Goal: Task Accomplishment & Management: Manage account settings

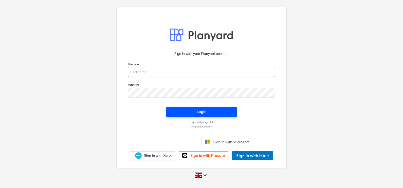
type input "[EMAIL_ADDRESS][DOMAIN_NAME]"
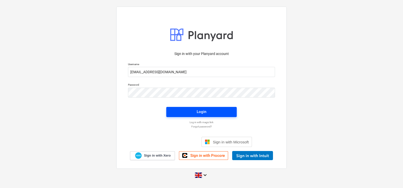
click at [189, 112] on span "Login" at bounding box center [201, 111] width 58 height 7
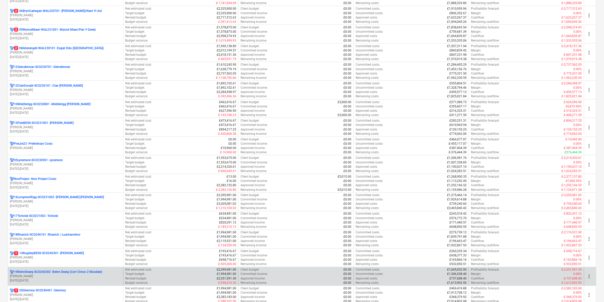
scroll to position [222, 0]
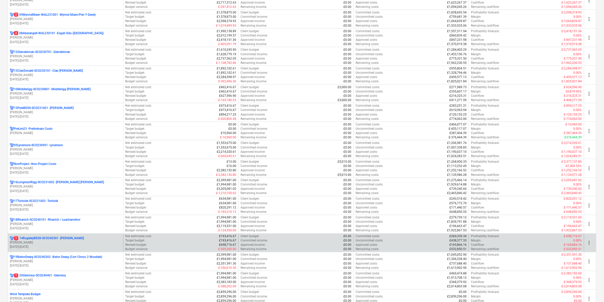
click at [71, 240] on p "1 14RugeleyBESS-SCO240301 - [PERSON_NAME]" at bounding box center [49, 238] width 70 height 4
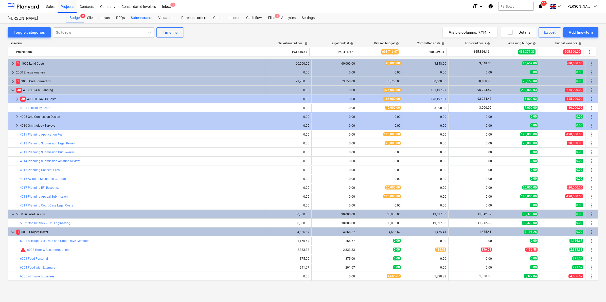
click at [141, 19] on div "Subcontracts" at bounding box center [141, 18] width 27 height 10
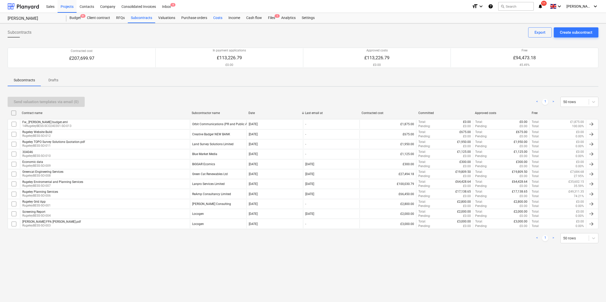
click at [218, 18] on div "Costs" at bounding box center [217, 18] width 15 height 10
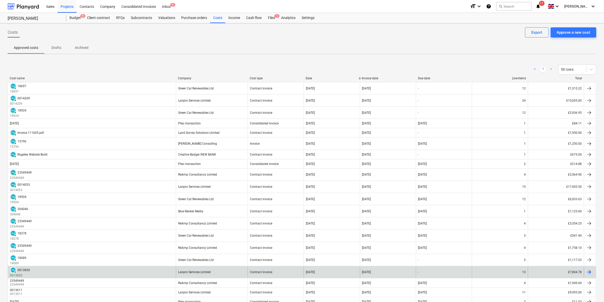
drag, startPoint x: 41, startPoint y: 268, endPoint x: 51, endPoint y: 269, distance: 10.4
click at [51, 269] on div "PAID 0013830 0013830" at bounding box center [92, 272] width 168 height 11
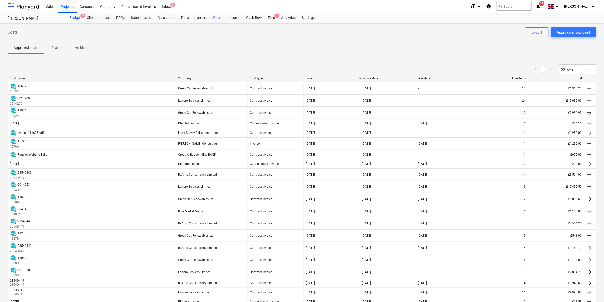
click at [74, 13] on div "Budget 9+" at bounding box center [74, 18] width 17 height 10
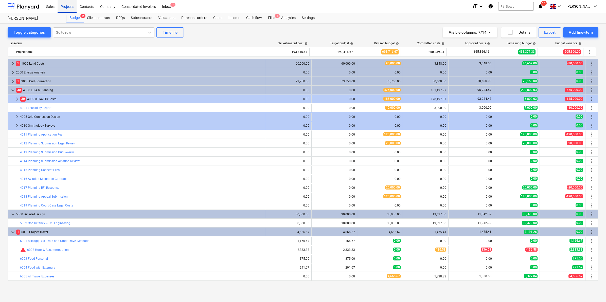
click at [70, 4] on div "Projects" at bounding box center [67, 6] width 19 height 13
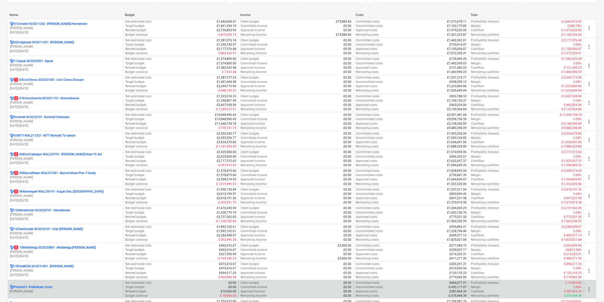
scroll to position [95, 0]
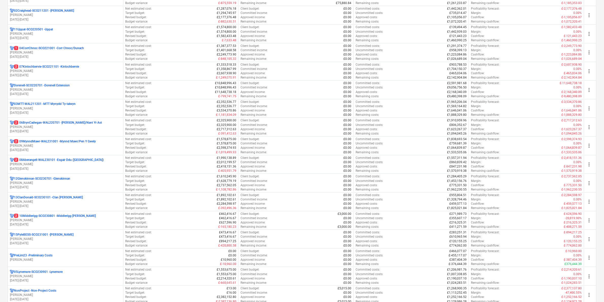
click at [35, 292] on p "NonProject - Non-Project Costs" at bounding box center [35, 291] width 42 height 4
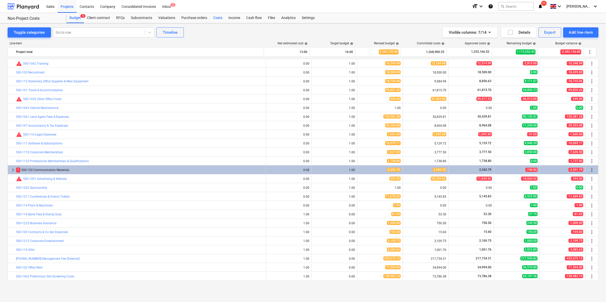
click at [211, 16] on div "Costs" at bounding box center [217, 18] width 15 height 10
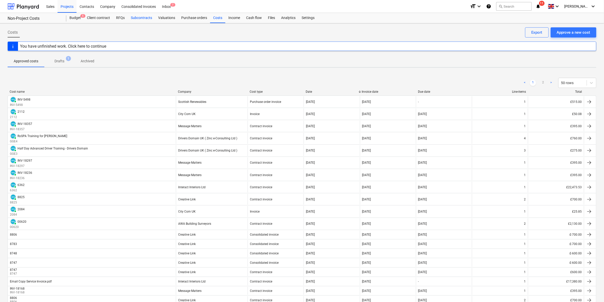
click at [140, 17] on div "Subcontracts" at bounding box center [141, 18] width 27 height 10
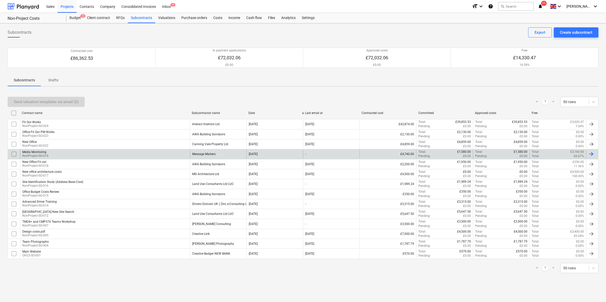
click at [226, 152] on div "Message Matters" at bounding box center [218, 154] width 57 height 9
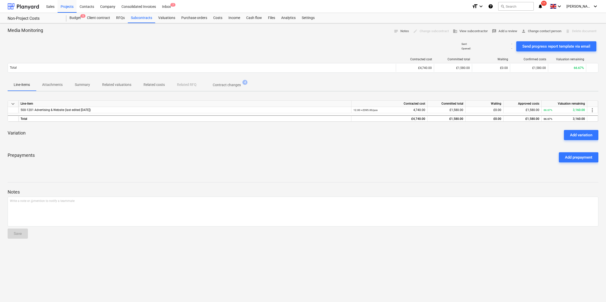
drag, startPoint x: 344, startPoint y: 79, endPoint x: 361, endPoint y: 76, distance: 17.2
click at [361, 76] on div "Media Monitoring notes Notes edit Change subcontract business View subcontracto…" at bounding box center [303, 162] width 606 height 279
click at [225, 35] on div at bounding box center [303, 37] width 591 height 4
click at [222, 19] on div "Costs" at bounding box center [217, 18] width 15 height 10
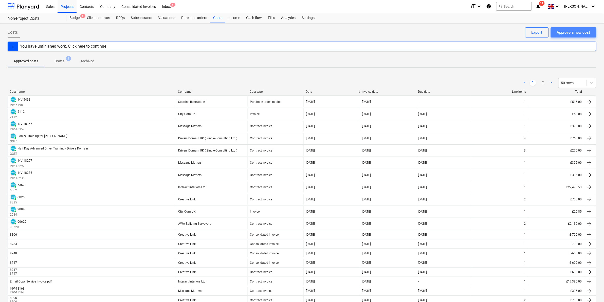
click at [567, 32] on div "Approve a new cost" at bounding box center [573, 32] width 33 height 7
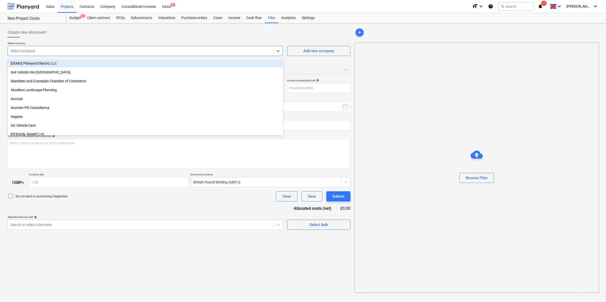
click at [33, 51] on div at bounding box center [140, 50] width 260 height 5
type input "mess"
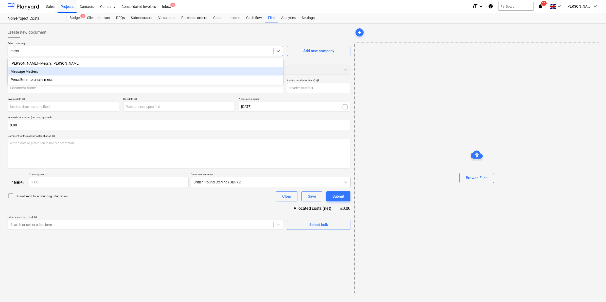
click at [41, 70] on div "Message Matters" at bounding box center [146, 71] width 276 height 8
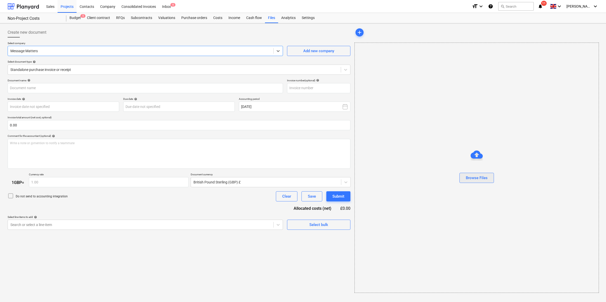
click at [474, 178] on div "Browse Files" at bounding box center [477, 178] width 22 height 7
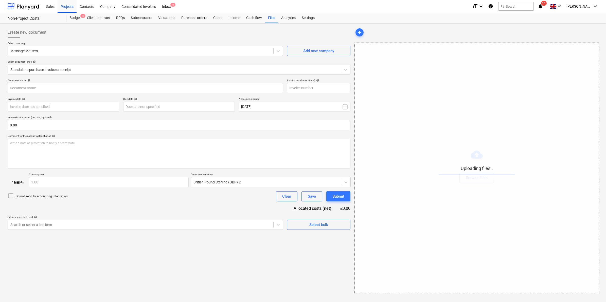
drag, startPoint x: 39, startPoint y: 55, endPoint x: 40, endPoint y: 58, distance: 2.7
click at [39, 55] on div "Message Matters" at bounding box center [145, 51] width 275 height 10
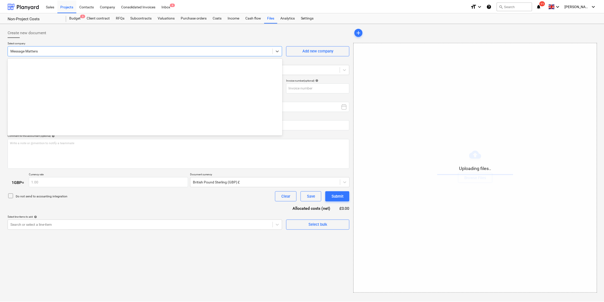
scroll to position [2777, 0]
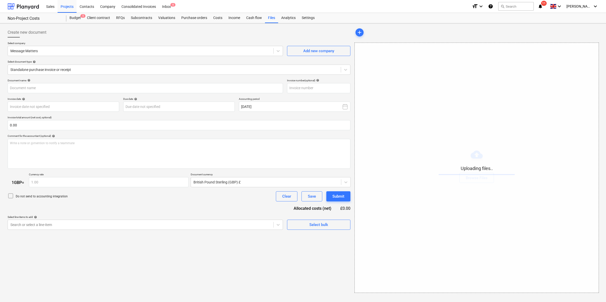
click at [70, 31] on div "Create new document" at bounding box center [179, 32] width 343 height 10
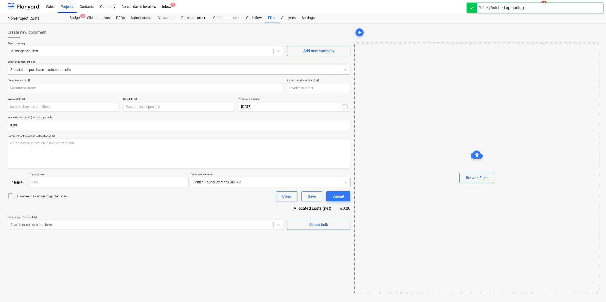
click at [52, 70] on div at bounding box center [174, 69] width 328 height 5
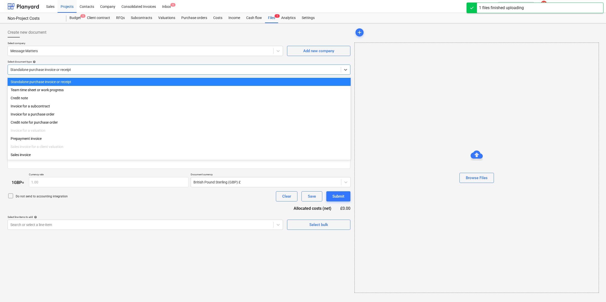
type input "Invoice INV-18413.pdf"
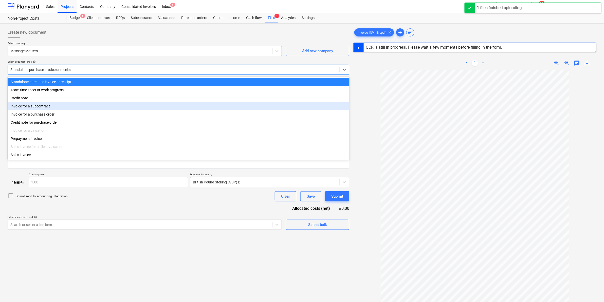
click at [44, 107] on div "Invoice for a subcontract" at bounding box center [179, 106] width 342 height 8
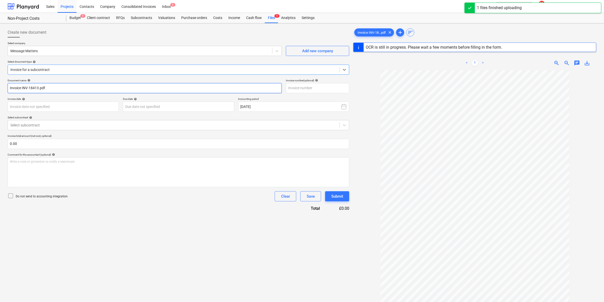
click at [48, 93] on input "Invoice INV-18413.pdf" at bounding box center [145, 88] width 274 height 10
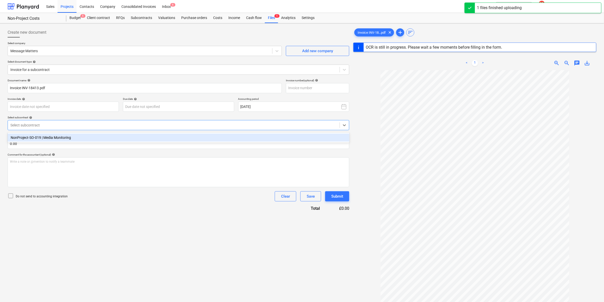
click at [41, 126] on div at bounding box center [173, 125] width 327 height 5
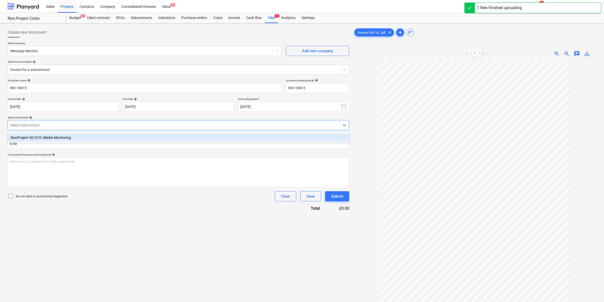
type input "INV-18413"
type input "[DATE]"
click at [41, 141] on div "NonProject-SO-019 | Media Monitoring" at bounding box center [179, 138] width 342 height 8
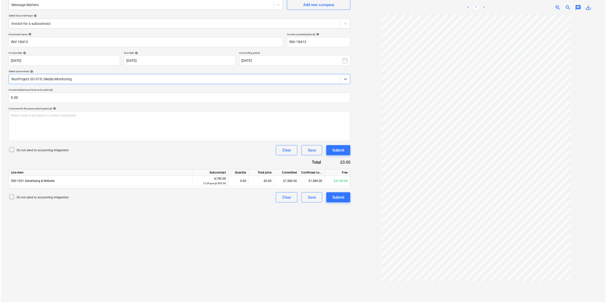
scroll to position [51, 0]
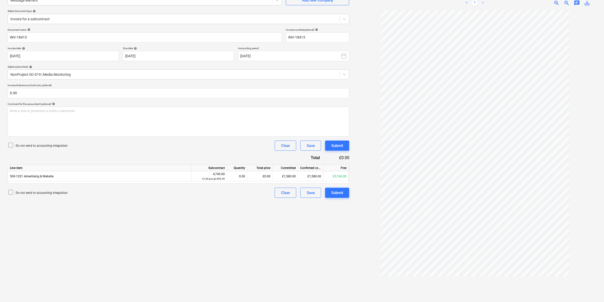
drag, startPoint x: 233, startPoint y: 175, endPoint x: 233, endPoint y: 185, distance: 9.6
click at [233, 177] on div "0.00" at bounding box center [237, 176] width 16 height 10
type input "1"
click at [234, 215] on div "Create new document Select company Message Matters Add new company Select docum…" at bounding box center [179, 137] width 346 height 325
click at [331, 143] on button "Submit" at bounding box center [337, 146] width 24 height 10
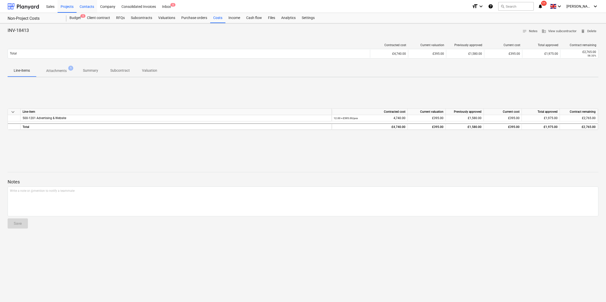
drag, startPoint x: 65, startPoint y: 6, endPoint x: 84, endPoint y: 8, distance: 19.4
click at [65, 6] on div "Projects" at bounding box center [67, 6] width 19 height 13
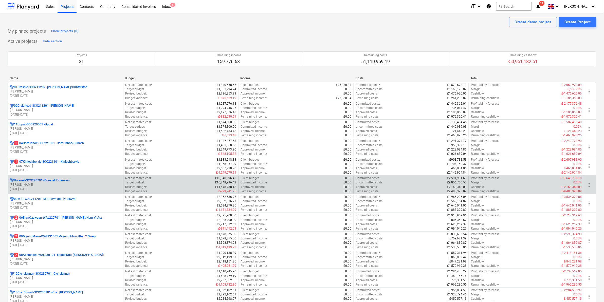
click at [67, 185] on p "[PERSON_NAME]" at bounding box center [65, 185] width 111 height 4
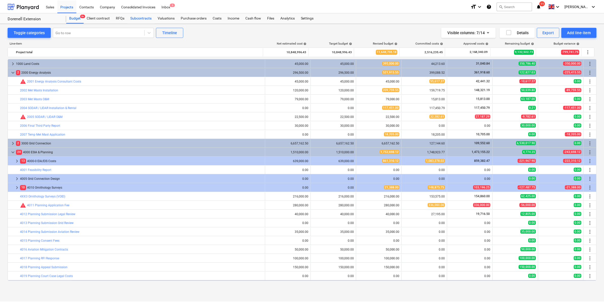
scroll to position [50, 0]
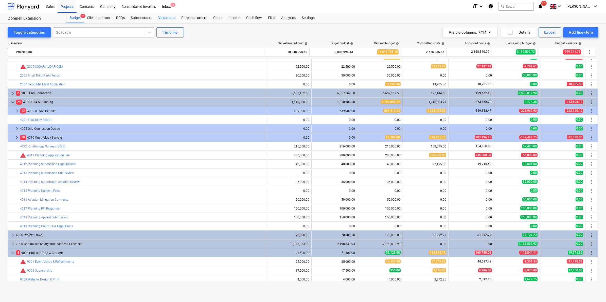
drag, startPoint x: 140, startPoint y: 16, endPoint x: 157, endPoint y: 14, distance: 17.3
click at [140, 15] on div "Subcontracts" at bounding box center [141, 18] width 27 height 10
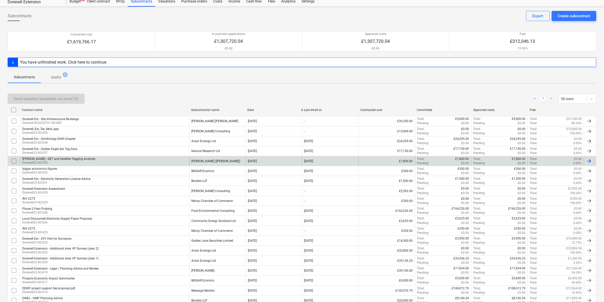
scroll to position [32, 0]
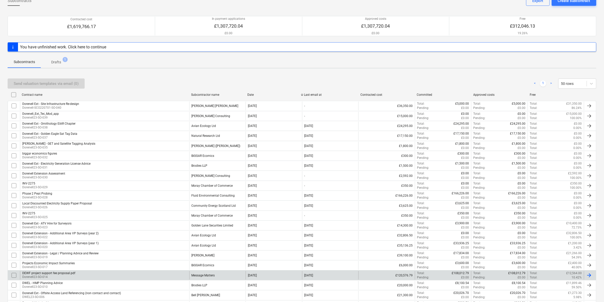
click at [202, 274] on div "Message Matters" at bounding box center [217, 275] width 57 height 9
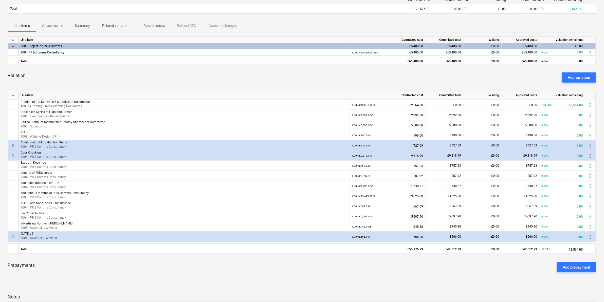
scroll to position [45, 0]
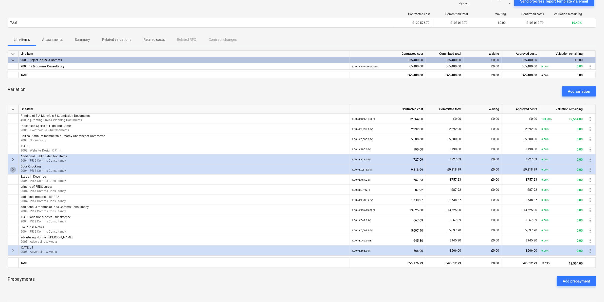
click at [13, 169] on span "keyboard_arrow_right" at bounding box center [13, 170] width 6 height 6
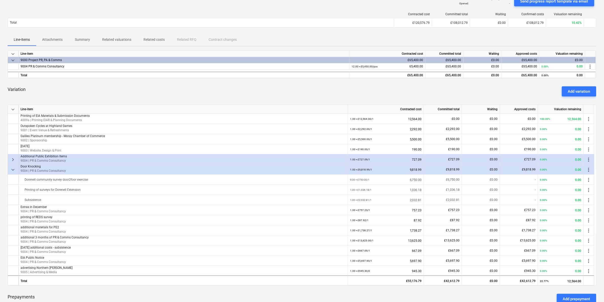
click at [13, 169] on span "keyboard_arrow_down" at bounding box center [13, 170] width 6 height 6
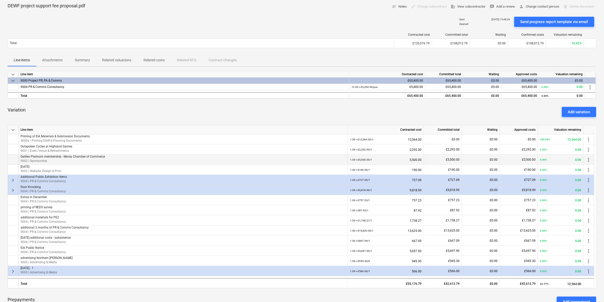
scroll to position [13, 0]
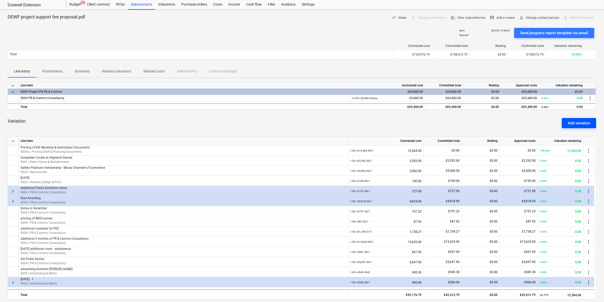
click at [577, 123] on div "Add variation" at bounding box center [579, 123] width 22 height 7
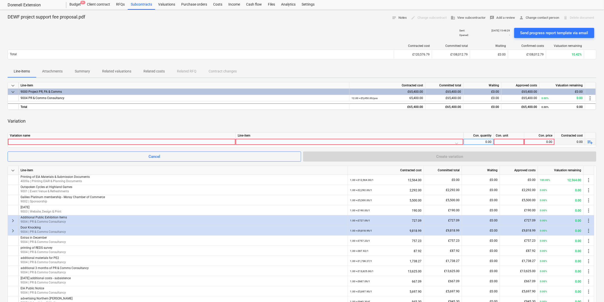
click at [28, 140] on div at bounding box center [122, 142] width 224 height 6
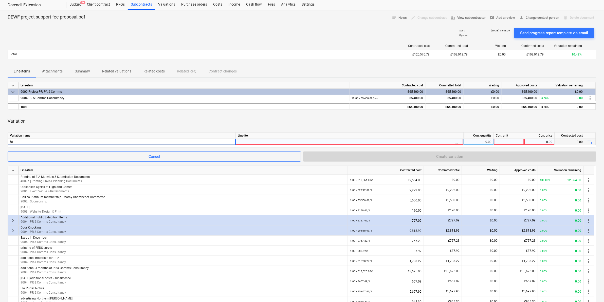
type input "h"
type input "Highland Games Materials"
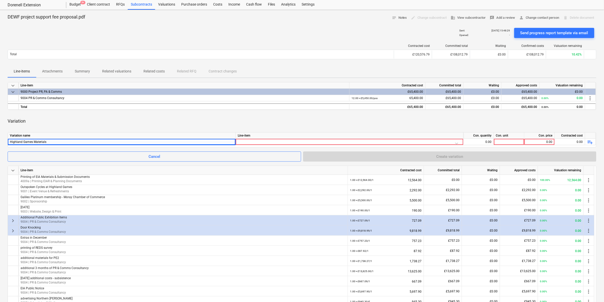
click at [244, 115] on div "Variation" at bounding box center [302, 121] width 589 height 14
click at [249, 141] on div at bounding box center [350, 143] width 224 height 9
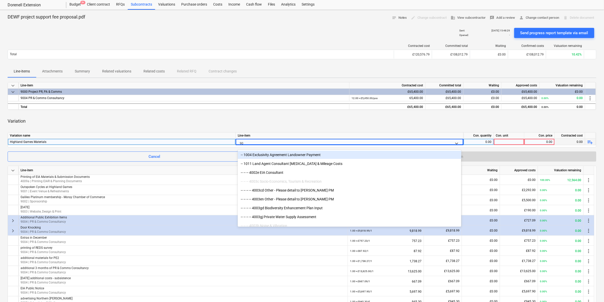
type input "900"
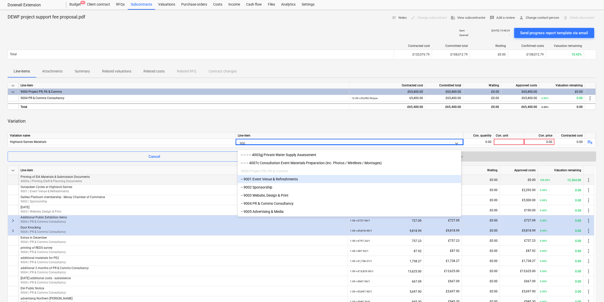
click at [299, 182] on div "-- 9001 Event Venue & Refreshments" at bounding box center [350, 179] width 224 height 8
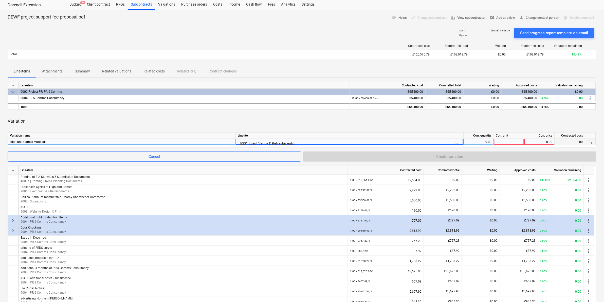
click at [476, 143] on div "0.00" at bounding box center [479, 142] width 26 height 6
type input "1"
click at [511, 140] on div at bounding box center [509, 142] width 30 height 6
type input "1"
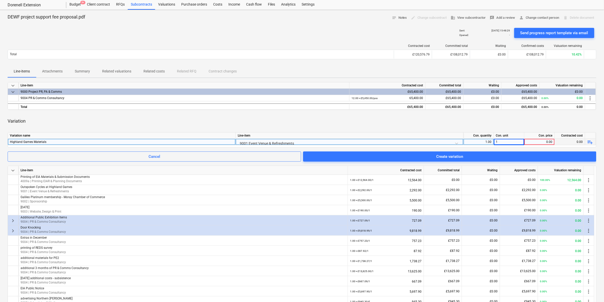
click at [547, 141] on div "0.00" at bounding box center [539, 142] width 26 height 6
type input "759.49"
click at [568, 119] on div "Variation" at bounding box center [302, 121] width 589 height 14
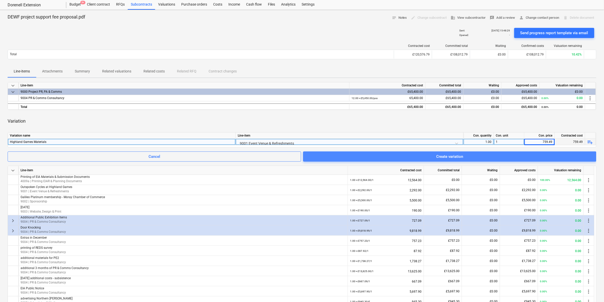
click at [541, 156] on span "Create variation" at bounding box center [449, 156] width 281 height 7
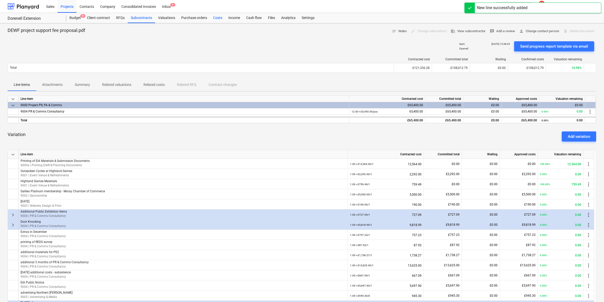
drag, startPoint x: 213, startPoint y: 19, endPoint x: 217, endPoint y: 20, distance: 3.8
click at [213, 19] on div "Costs" at bounding box center [217, 18] width 15 height 10
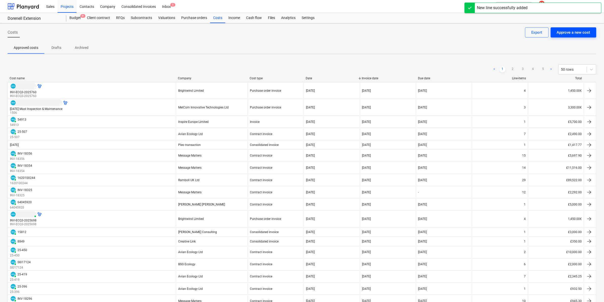
click at [569, 30] on div "Approve a new cost" at bounding box center [573, 32] width 33 height 7
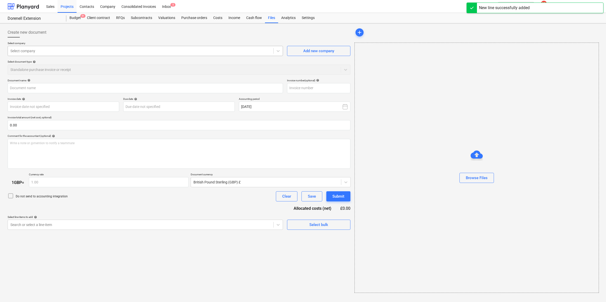
click at [96, 54] on div "Select company" at bounding box center [145, 51] width 275 height 10
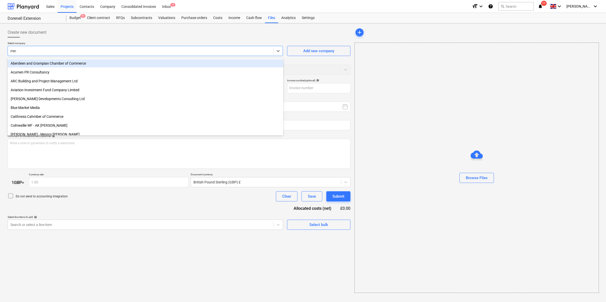
type input "mess"
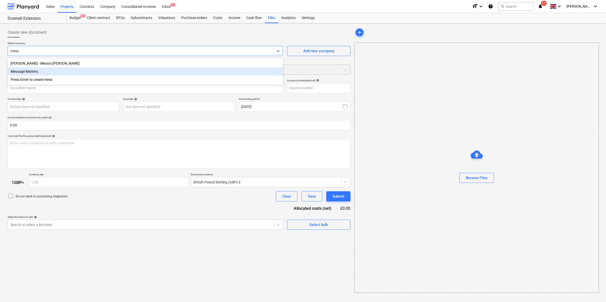
click at [60, 72] on div "Message Matters" at bounding box center [146, 71] width 276 height 8
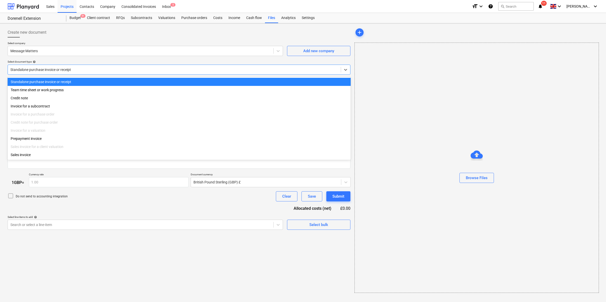
drag, startPoint x: 57, startPoint y: 71, endPoint x: 57, endPoint y: 81, distance: 10.4
click at [57, 72] on div "Standalone purchase invoice or receipt" at bounding box center [174, 69] width 333 height 7
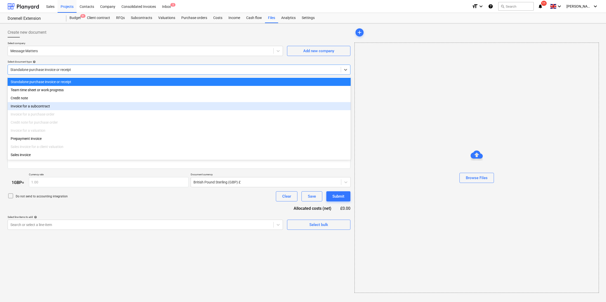
click at [51, 106] on div "Invoice for a subcontract" at bounding box center [179, 106] width 343 height 8
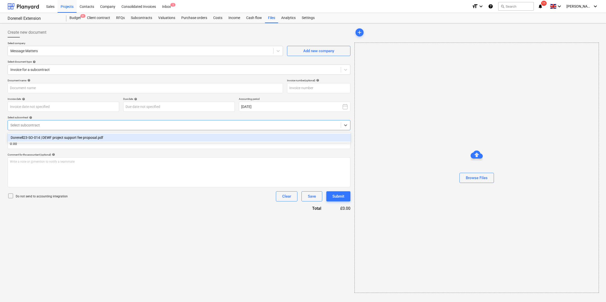
click at [45, 125] on div at bounding box center [174, 125] width 328 height 5
click at [39, 135] on div "Dorenell23-SO-014 | DEWF project support fee proposal.pdf" at bounding box center [179, 138] width 343 height 8
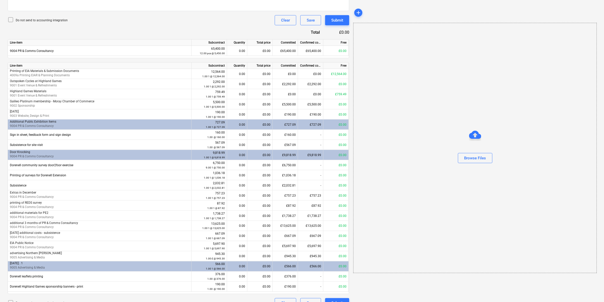
scroll to position [187, 0]
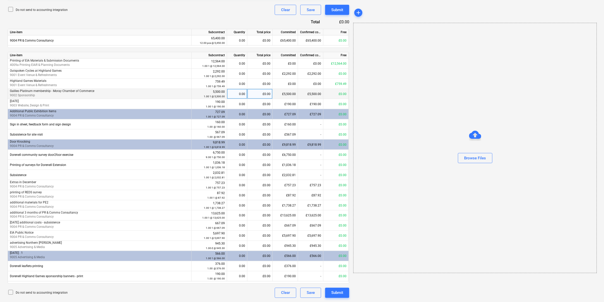
click at [234, 93] on div "0.00" at bounding box center [237, 94] width 16 height 10
click at [237, 85] on div "0.00" at bounding box center [237, 84] width 16 height 10
type input "1"
click at [236, 10] on div "Do not send to accounting integration Clear Save Submit" at bounding box center [179, 10] width 342 height 10
click at [486, 161] on div "Browse Files" at bounding box center [475, 158] width 22 height 7
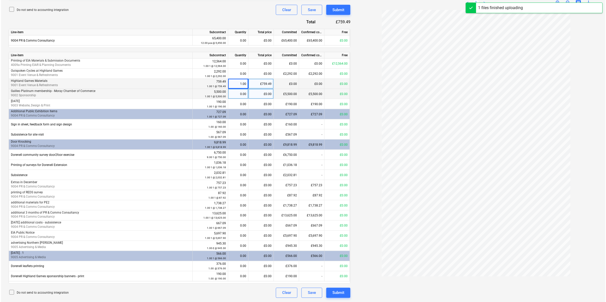
scroll to position [187, 0]
type input "INV-18358"
type input "[DATE]"
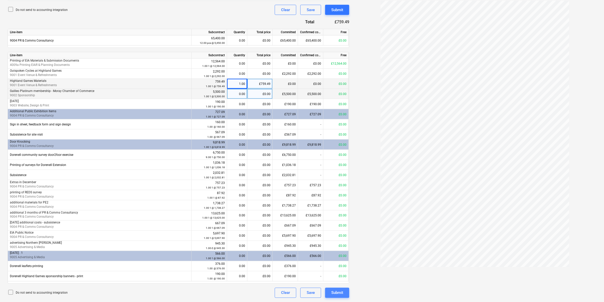
click at [342, 294] on div "Submit" at bounding box center [337, 293] width 12 height 7
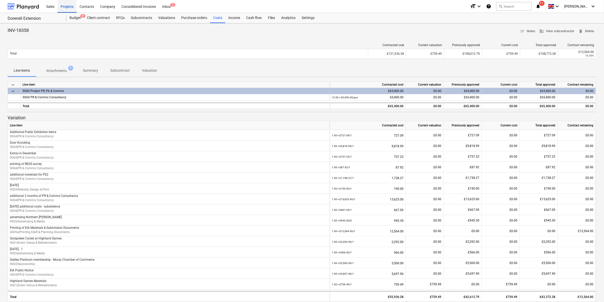
click at [70, 8] on div "Projects" at bounding box center [67, 6] width 19 height 13
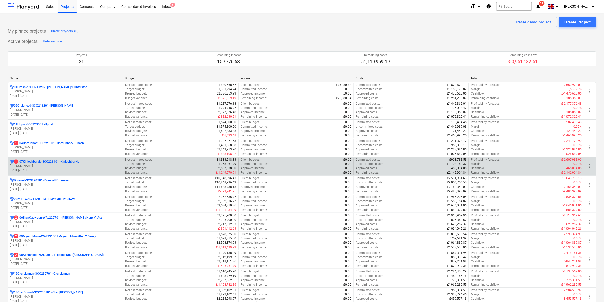
click at [74, 162] on p "1 07Kinlochbervie-SCO221101 - Kinlochbervie" at bounding box center [46, 162] width 65 height 4
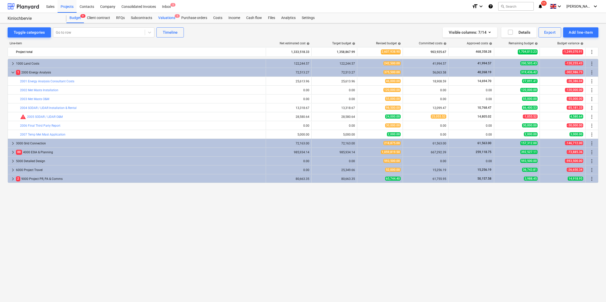
click at [160, 17] on div "Valuations 1" at bounding box center [166, 18] width 23 height 10
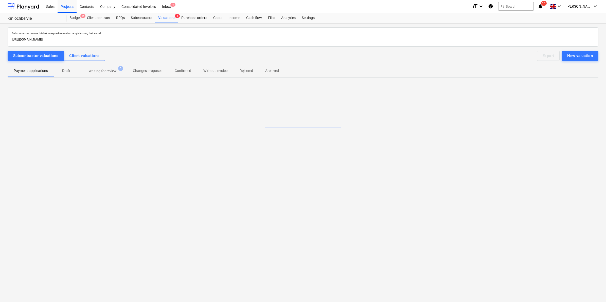
click at [103, 68] on span "Waiting for review 1" at bounding box center [102, 70] width 48 height 9
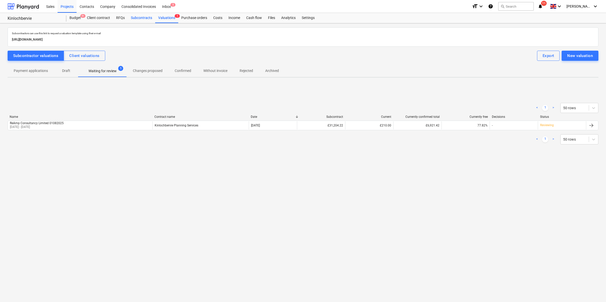
click at [141, 19] on div "Subcontracts" at bounding box center [141, 18] width 27 height 10
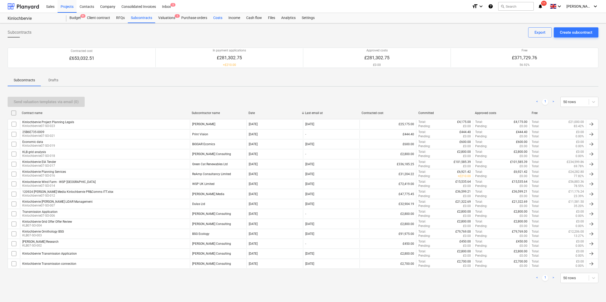
drag, startPoint x: 221, startPoint y: 16, endPoint x: 218, endPoint y: 17, distance: 2.6
click at [221, 16] on div "Costs" at bounding box center [217, 18] width 15 height 10
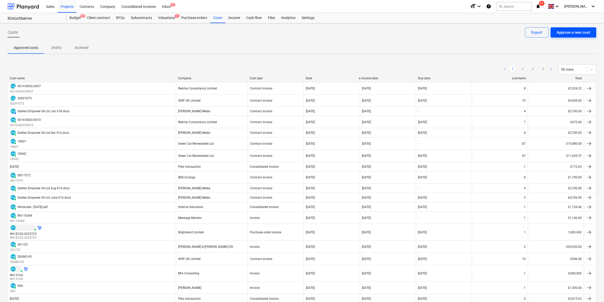
click at [560, 34] on div "Approve a new cost" at bounding box center [573, 32] width 33 height 7
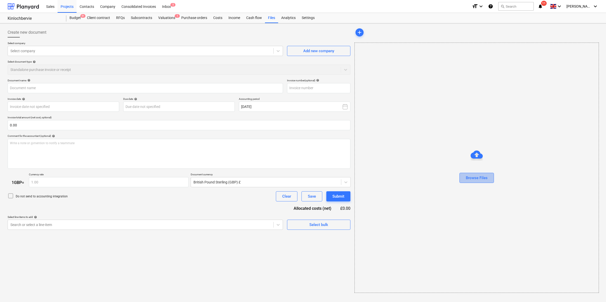
click at [482, 179] on div "Browse Files" at bounding box center [477, 178] width 22 height 7
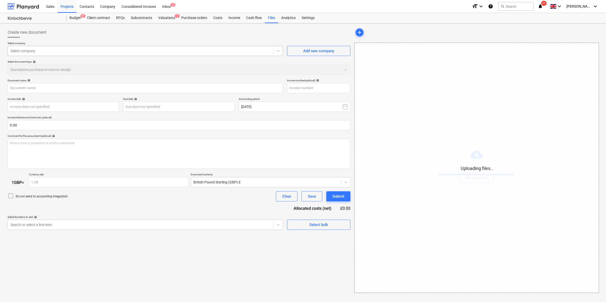
click at [107, 50] on div at bounding box center [140, 50] width 260 height 5
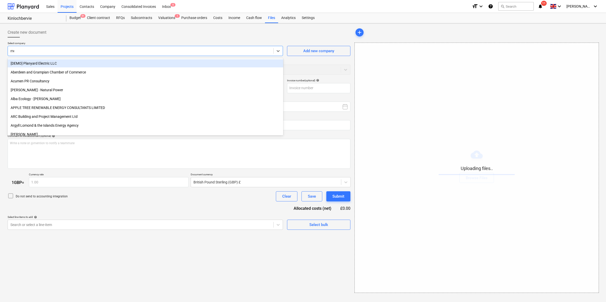
type input "mes"
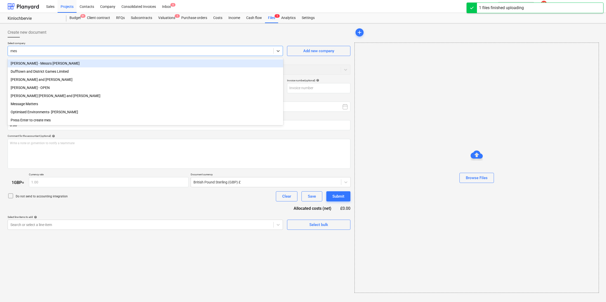
type input "Invoice INV-18385.pdf"
type input "mess"
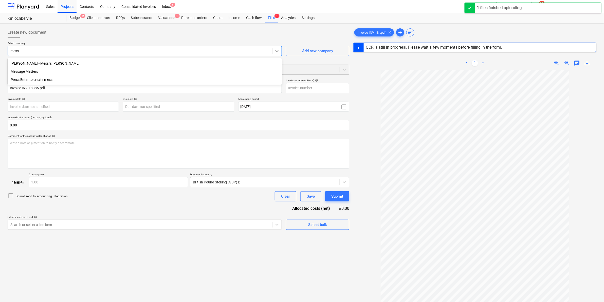
click at [65, 73] on div "Message Matters" at bounding box center [145, 71] width 275 height 8
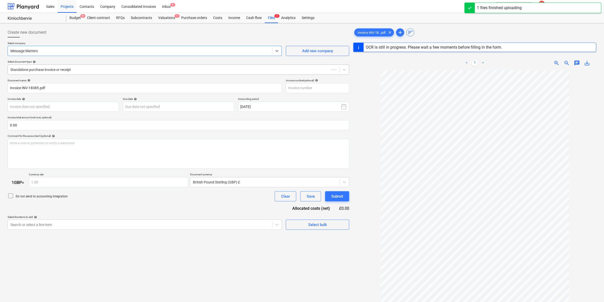
click at [47, 70] on div at bounding box center [168, 69] width 317 height 5
drag, startPoint x: 86, startPoint y: 31, endPoint x: 51, endPoint y: 83, distance: 63.3
click at [86, 30] on div "Create new document" at bounding box center [179, 32] width 342 height 10
type input "INV-18385"
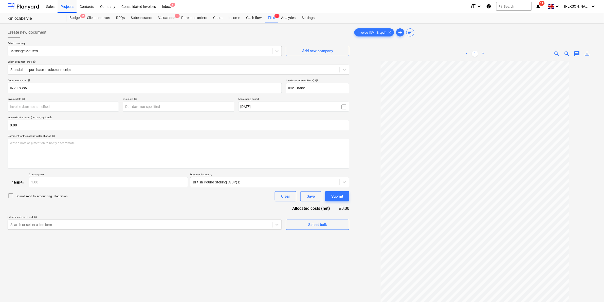
click at [50, 226] on body "Sales Projects Contacts Company Consolidated Invoices Inbox 6 format_size keybo…" at bounding box center [302, 151] width 604 height 302
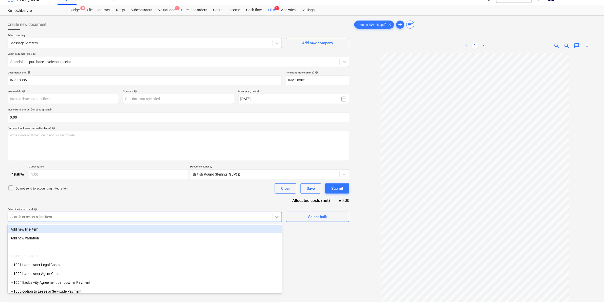
scroll to position [9, 0]
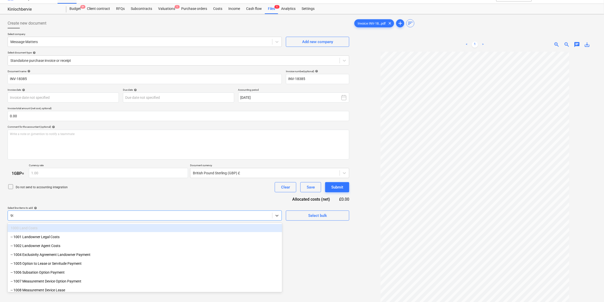
type input "900"
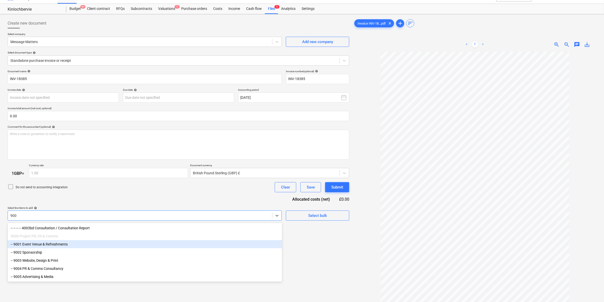
click at [60, 247] on div "-- 9001 Event Venue & Refreshments" at bounding box center [145, 244] width 275 height 8
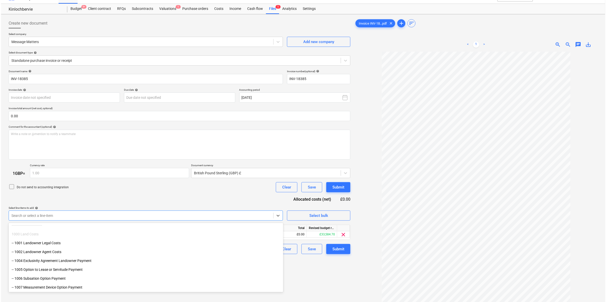
scroll to position [32, 0]
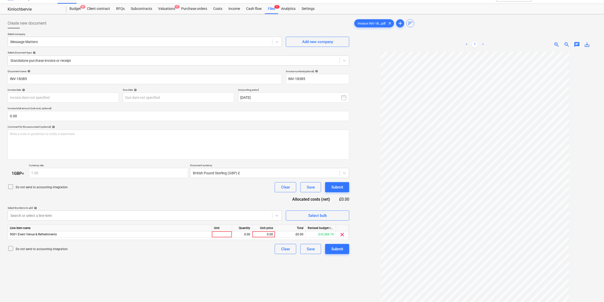
drag, startPoint x: 156, startPoint y: 195, endPoint x: 216, endPoint y: 210, distance: 62.0
click at [156, 195] on div "Document name help INV-18385 Invoice number (optional) help INV-18385 Invoice d…" at bounding box center [179, 162] width 342 height 185
click at [271, 233] on div "0.00" at bounding box center [263, 234] width 19 height 6
type input "759.49"
click at [241, 262] on div "Create new document Select company Message Matters Add new company Select docum…" at bounding box center [179, 178] width 346 height 325
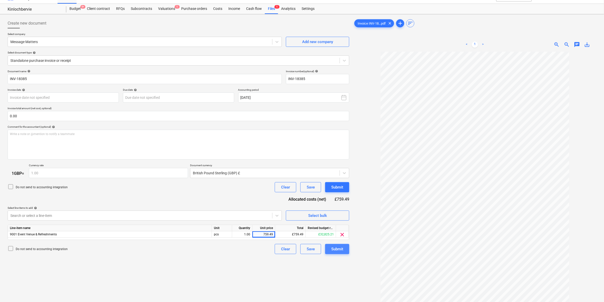
click at [346, 250] on button "Submit" at bounding box center [337, 249] width 24 height 10
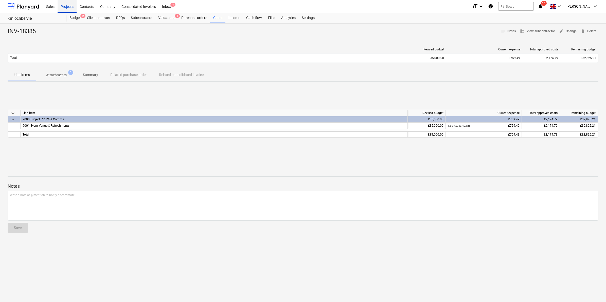
click at [74, 6] on div "Projects" at bounding box center [67, 6] width 19 height 13
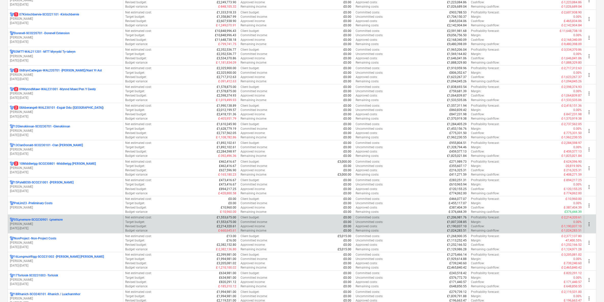
scroll to position [158, 0]
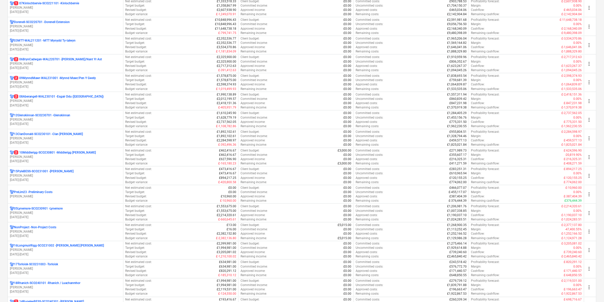
click at [71, 246] on p "16LongmuirRigg-SCO231002 - [PERSON_NAME] [PERSON_NAME]" at bounding box center [59, 246] width 90 height 4
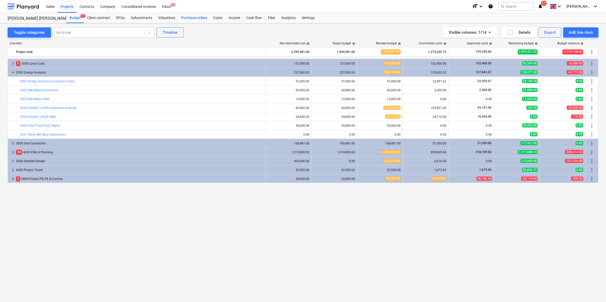
click at [207, 19] on div "Purchase orders" at bounding box center [194, 18] width 32 height 10
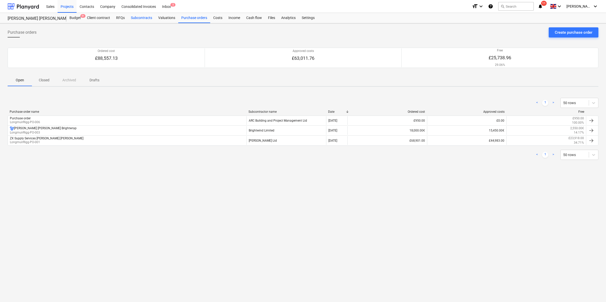
click at [136, 18] on div "Subcontracts" at bounding box center [141, 18] width 27 height 10
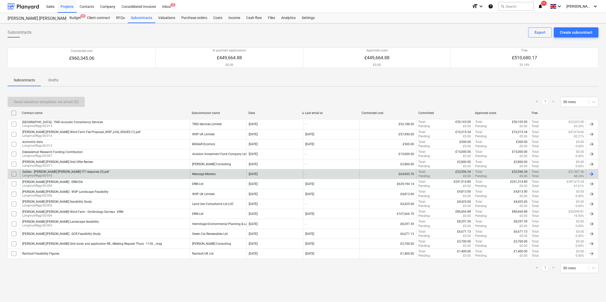
click at [207, 171] on div "Message Matters" at bounding box center [218, 174] width 57 height 9
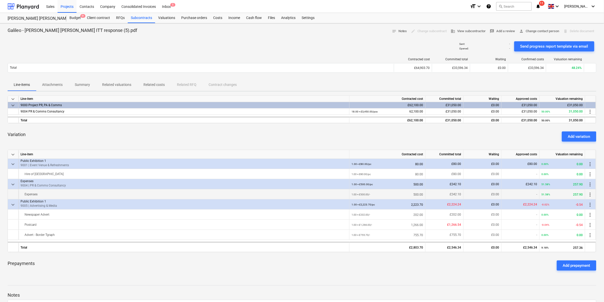
drag, startPoint x: 14, startPoint y: 184, endPoint x: 13, endPoint y: 189, distance: 5.5
click at [14, 184] on span "keyboard_arrow_down" at bounding box center [13, 184] width 6 height 6
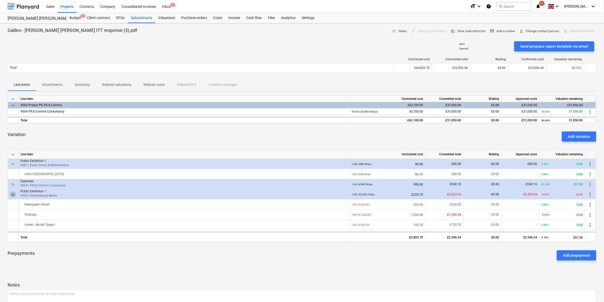
click at [10, 192] on span "keyboard_arrow_down" at bounding box center [13, 195] width 6 height 6
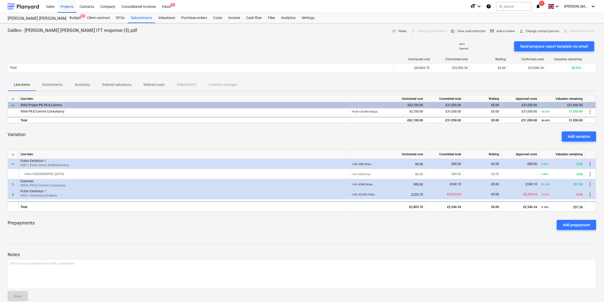
click at [15, 161] on span "keyboard_arrow_down" at bounding box center [13, 164] width 6 height 6
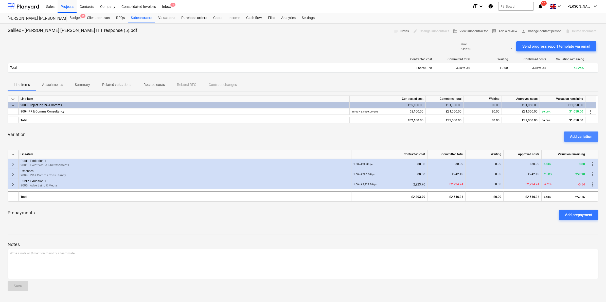
click at [573, 135] on div "Add variation" at bounding box center [581, 136] width 22 height 7
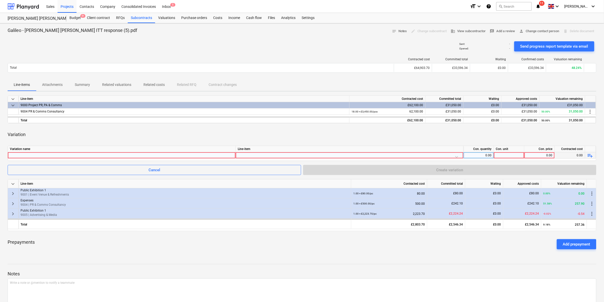
click at [41, 154] on div at bounding box center [122, 155] width 224 height 6
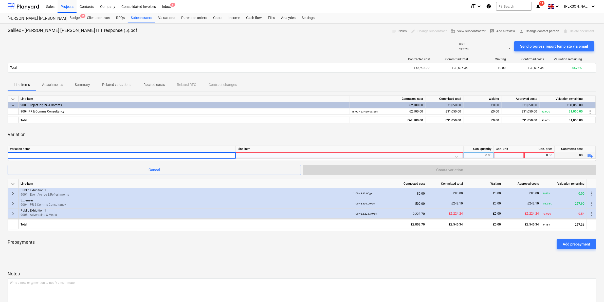
type input "L"
drag, startPoint x: 47, startPoint y: 155, endPoint x: 22, endPoint y: 158, distance: 25.5
click at [22, 158] on input "Survey exercise" at bounding box center [122, 155] width 228 height 6
type input "Survey [DATE]"
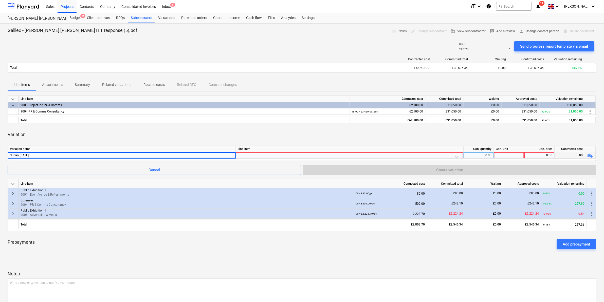
click at [272, 156] on div at bounding box center [350, 156] width 224 height 9
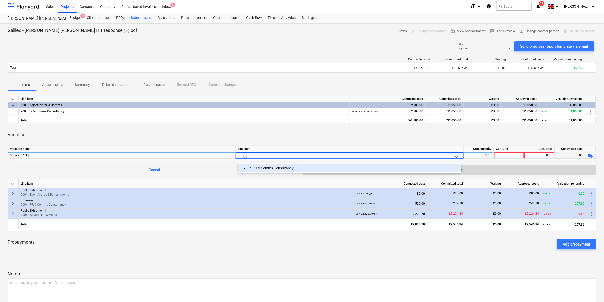
type input "900"
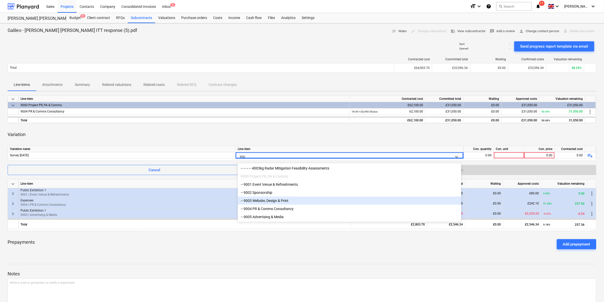
click at [296, 200] on div "-- 9003 Website, Design & Print" at bounding box center [350, 201] width 224 height 8
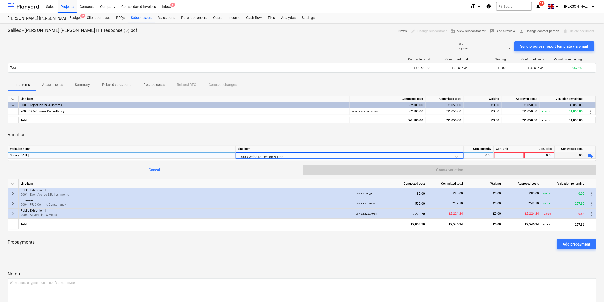
click at [467, 155] on div "0.00" at bounding box center [479, 155] width 26 height 6
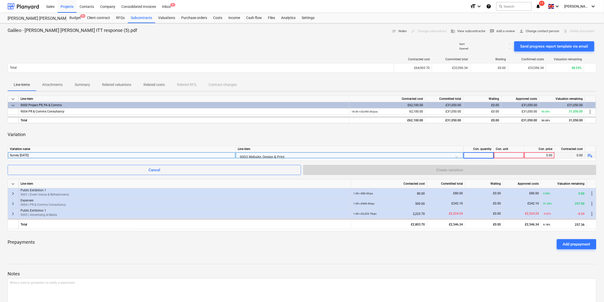
type input "1"
click at [507, 158] on div at bounding box center [509, 155] width 30 height 6
type input "1"
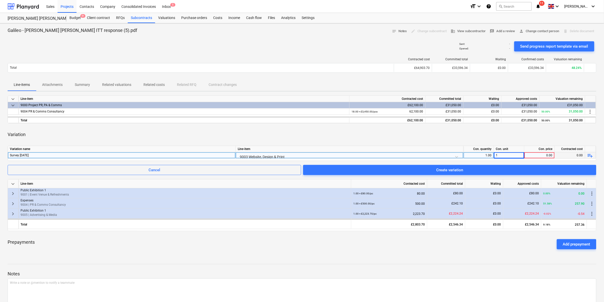
click at [543, 155] on div "0.00" at bounding box center [539, 155] width 26 height 6
type input "633.16"
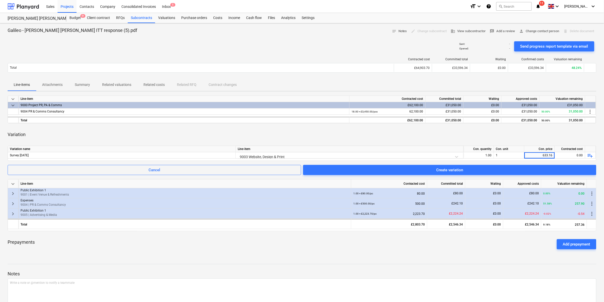
click at [457, 134] on div "Variation" at bounding box center [302, 135] width 589 height 14
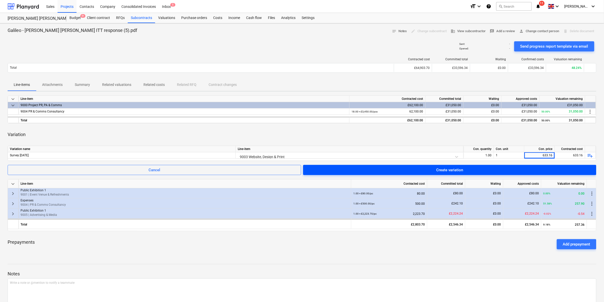
click at [476, 168] on span "Create variation" at bounding box center [449, 170] width 281 height 7
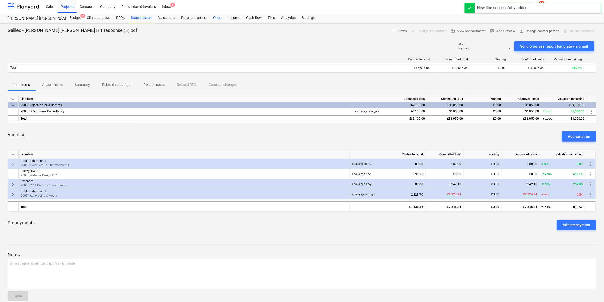
click at [210, 19] on div "Costs" at bounding box center [217, 18] width 15 height 10
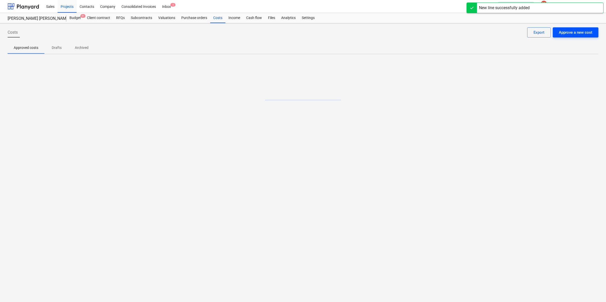
click at [577, 35] on div "Approve a new cost" at bounding box center [575, 32] width 33 height 7
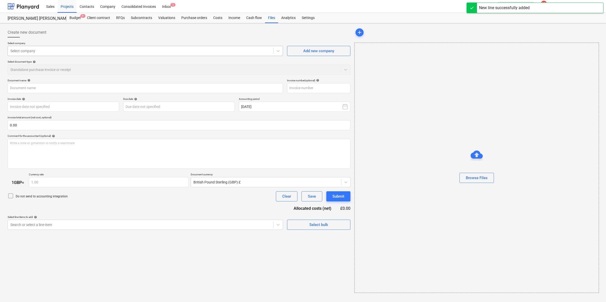
click at [93, 54] on div "Select company" at bounding box center [140, 50] width 265 height 7
click at [433, 189] on div "Browse Files" at bounding box center [476, 168] width 244 height 250
click at [479, 180] on div "Browse Files" at bounding box center [477, 178] width 22 height 7
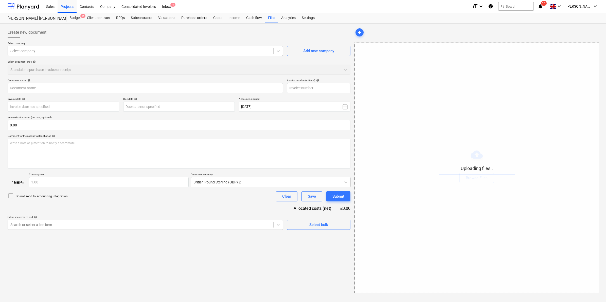
click at [39, 49] on div at bounding box center [140, 50] width 260 height 5
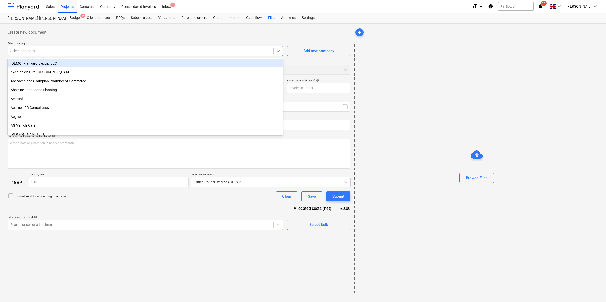
type input "Invoice INV-18412.pdf"
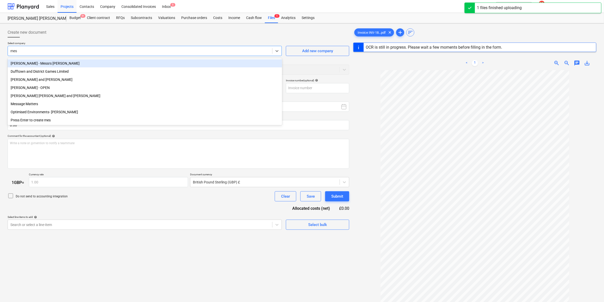
type input "mess"
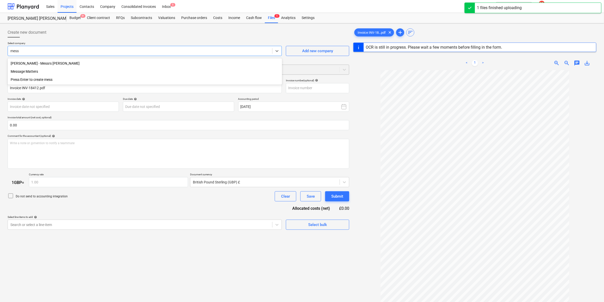
click at [53, 71] on div "Message Matters" at bounding box center [145, 71] width 275 height 8
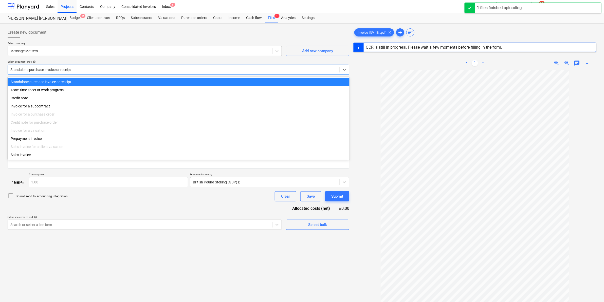
click at [53, 70] on div at bounding box center [173, 69] width 327 height 5
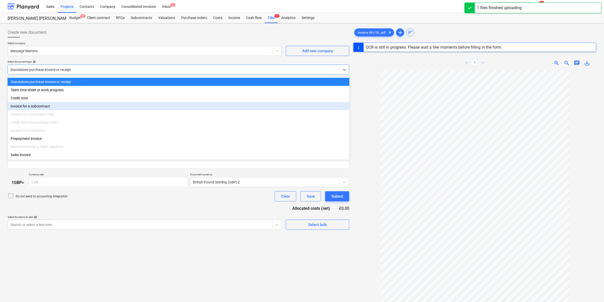
click at [41, 109] on div "Invoice for a subcontract" at bounding box center [179, 106] width 342 height 8
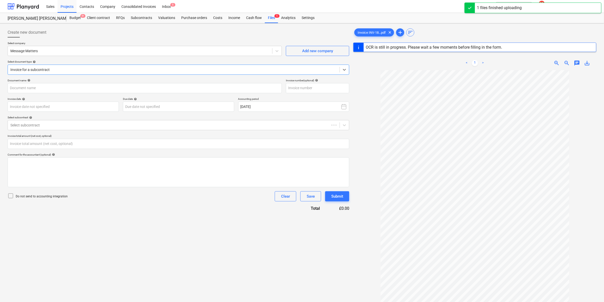
type input "INV-18412"
type input "[DATE]"
type input "0.00"
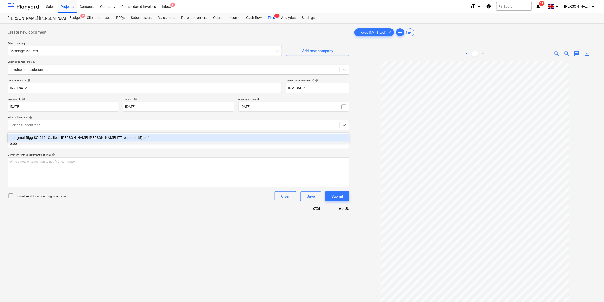
click at [27, 122] on div "Select subcontract" at bounding box center [174, 125] width 332 height 7
click at [52, 136] on div "LongmuirRigg-SO-010 | Galileo - [PERSON_NAME] [PERSON_NAME] ITT response (5).pdf" at bounding box center [179, 138] width 342 height 8
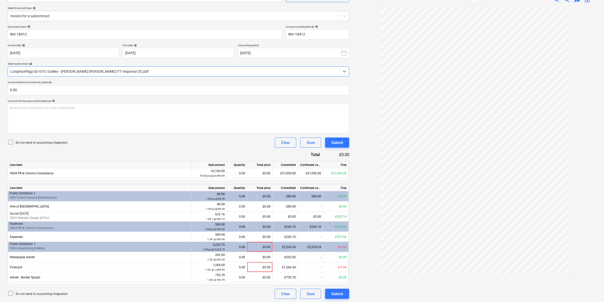
scroll to position [55, 0]
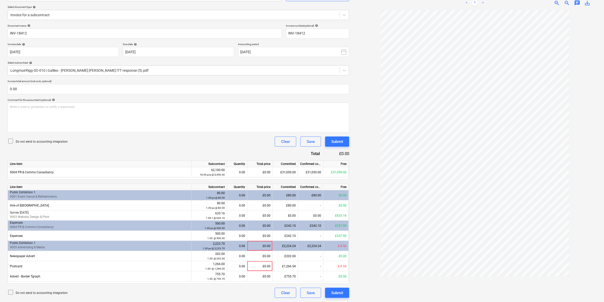
drag, startPoint x: 182, startPoint y: 285, endPoint x: 179, endPoint y: 286, distance: 2.8
click at [179, 286] on div "Document name help INV-18412 Invoice number (optional) help INV-18412 Invoice d…" at bounding box center [179, 161] width 342 height 274
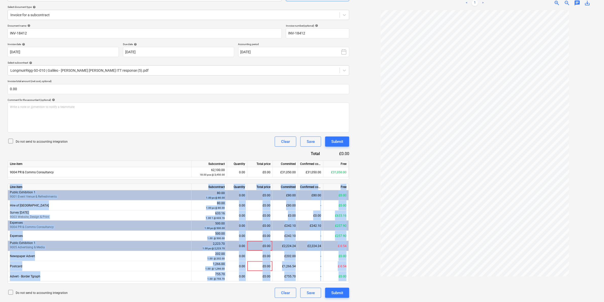
drag, startPoint x: 179, startPoint y: 286, endPoint x: 129, endPoint y: 297, distance: 51.9
click at [129, 297] on div "Do not send to accounting integration Clear Save Submit" at bounding box center [179, 293] width 342 height 10
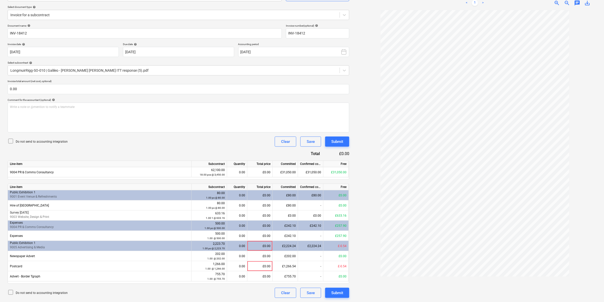
scroll to position [0, 0]
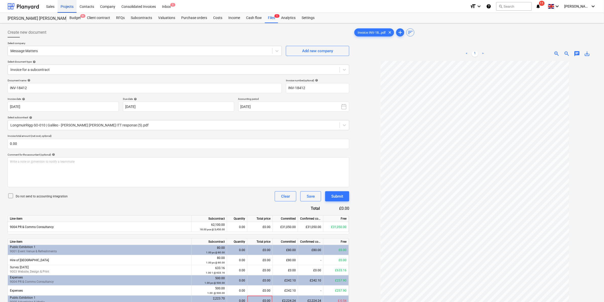
click at [68, 12] on div "Projects" at bounding box center [67, 6] width 19 height 13
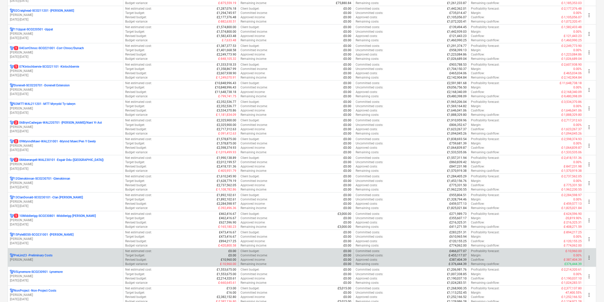
scroll to position [127, 0]
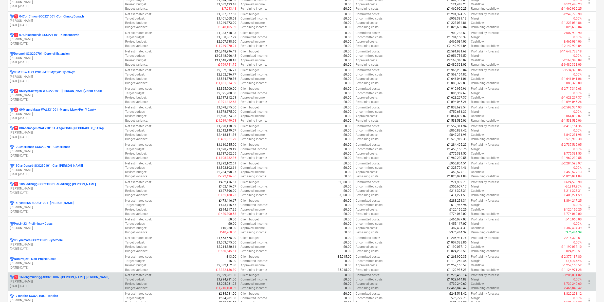
click at [58, 277] on p "1 16LongmuirRigg-SCO231002 - [PERSON_NAME] [PERSON_NAME]" at bounding box center [61, 278] width 95 height 4
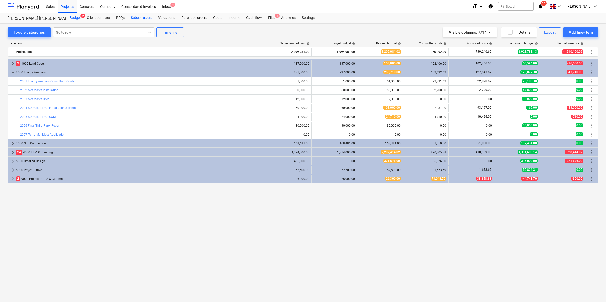
click at [141, 18] on div "Subcontracts" at bounding box center [141, 18] width 27 height 10
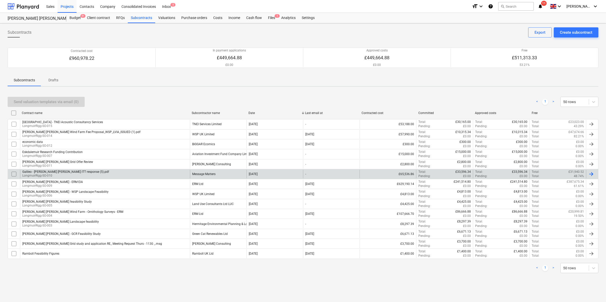
click at [213, 176] on div "Message Matters" at bounding box center [218, 174] width 57 height 9
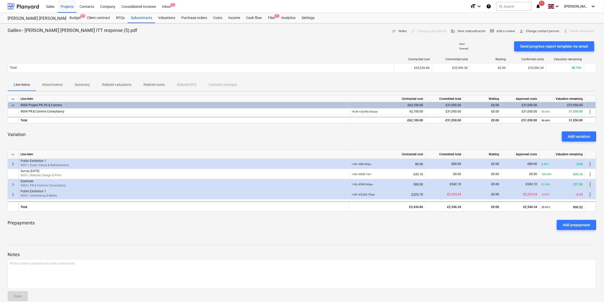
click at [14, 184] on span "keyboard_arrow_right" at bounding box center [13, 184] width 6 height 6
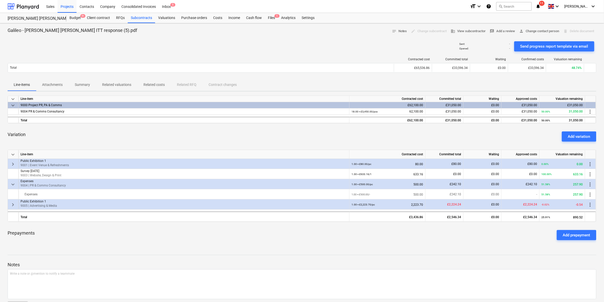
click at [28, 202] on p "Public Exhibition 1" at bounding box center [184, 201] width 327 height 4
click at [11, 203] on span "keyboard_arrow_right" at bounding box center [13, 205] width 6 height 6
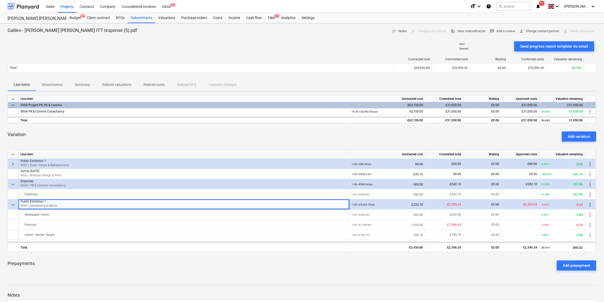
click at [13, 162] on span "keyboard_arrow_right" at bounding box center [13, 164] width 6 height 6
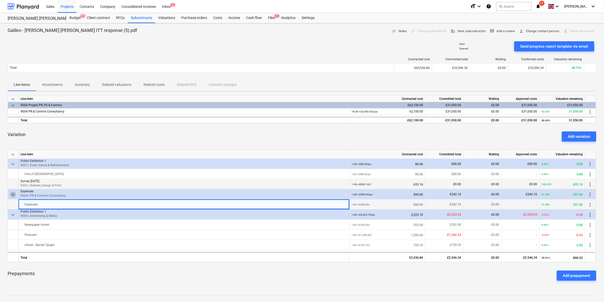
click at [11, 192] on span "keyboard_arrow_down" at bounding box center [13, 195] width 6 height 6
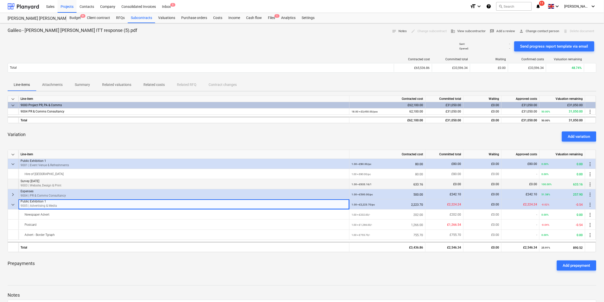
click at [27, 184] on p "9003 | Website, Design & Print" at bounding box center [184, 186] width 327 height 4
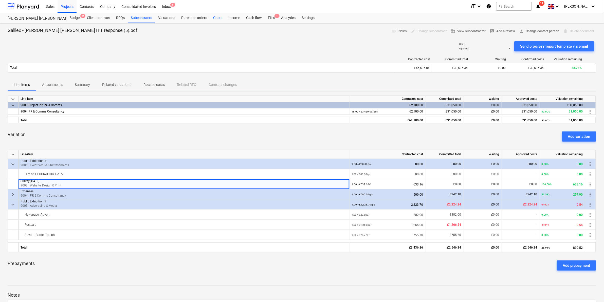
drag, startPoint x: 221, startPoint y: 15, endPoint x: 231, endPoint y: 16, distance: 10.5
click at [222, 14] on div "Costs" at bounding box center [217, 18] width 15 height 10
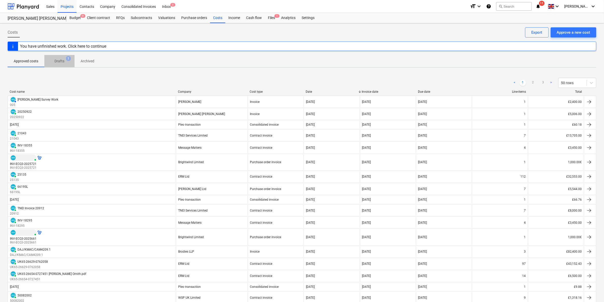
click at [60, 60] on p "Drafts" at bounding box center [59, 61] width 10 height 5
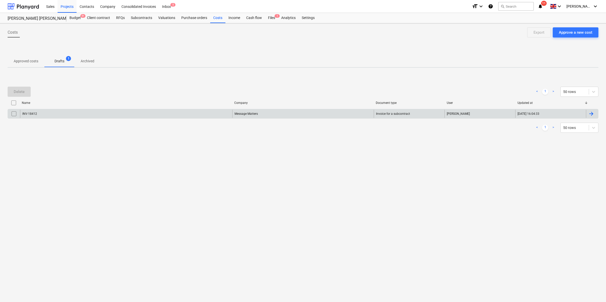
click at [71, 111] on div "INV-18412" at bounding box center [126, 114] width 212 height 8
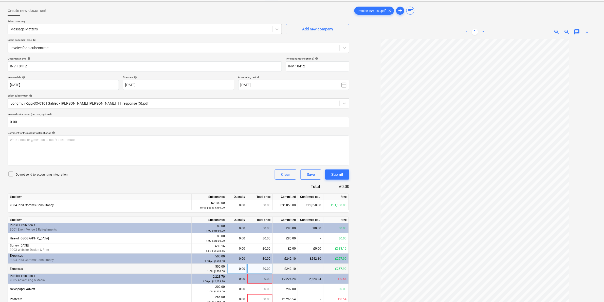
scroll to position [32, 0]
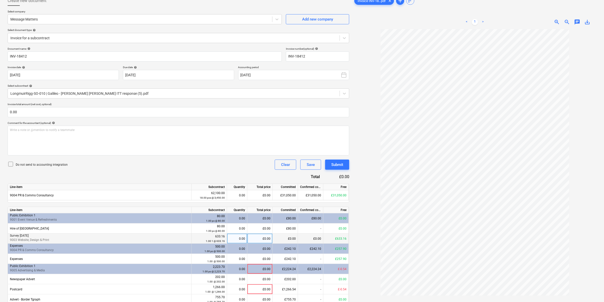
click at [235, 236] on div "0.00" at bounding box center [237, 239] width 16 height 10
type input "1"
click at [241, 195] on div "0.00" at bounding box center [237, 195] width 16 height 10
type input "1"
click at [233, 171] on div "Document name help INV-18412 Invoice number (optional) help INV-18412 Invoice d…" at bounding box center [179, 184] width 342 height 274
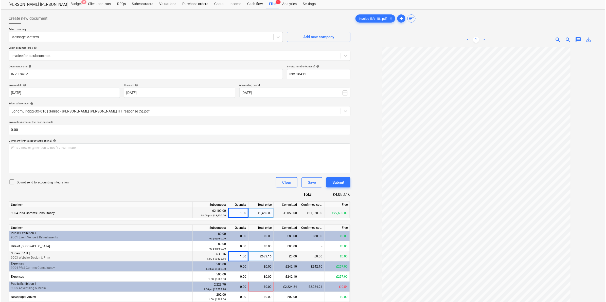
scroll to position [0, 0]
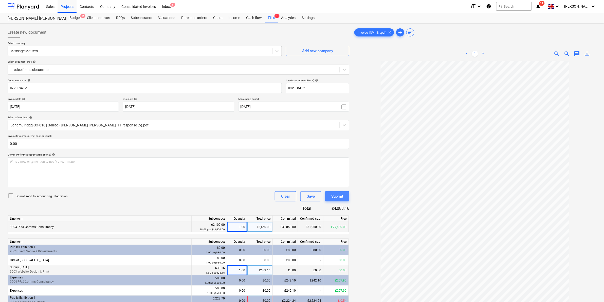
click at [342, 198] on div "Submit" at bounding box center [337, 196] width 12 height 7
